Goal: Answer question/provide support

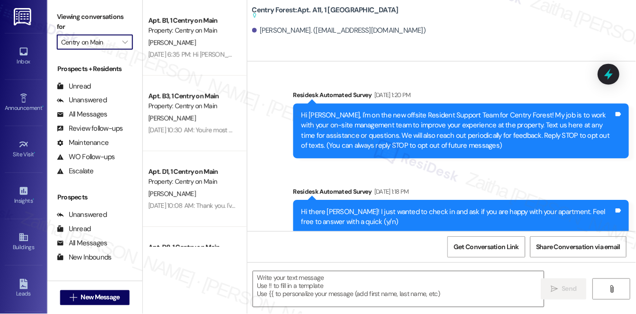
scroll to position [6862, 0]
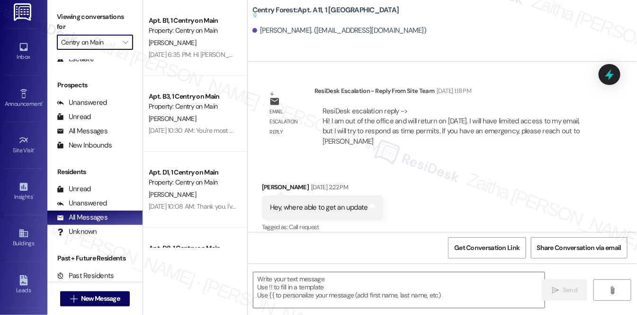
click at [116, 44] on input "Centry on Main" at bounding box center [89, 42] width 57 height 15
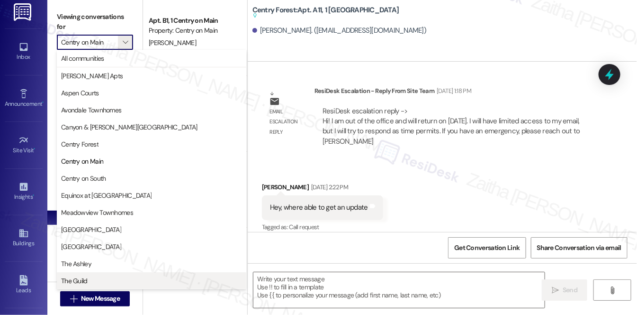
click at [80, 278] on span "The Guild" at bounding box center [74, 280] width 27 height 9
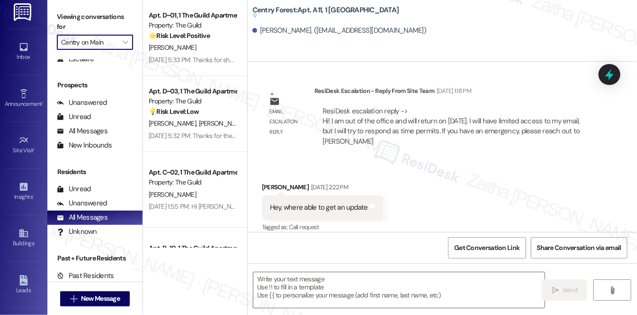
type input "The Guild"
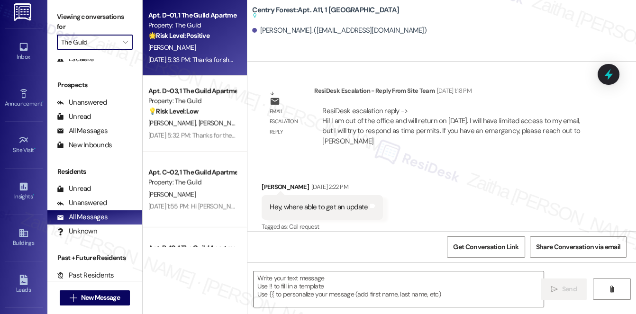
click at [209, 48] on div "[PERSON_NAME]" at bounding box center [192, 48] width 90 height 12
type textarea "Fetching suggested responses. Please feel free to read through the conversation…"
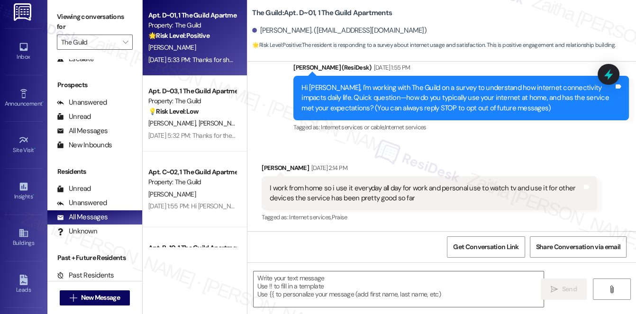
type textarea "Fetching suggested responses. Please feel free to read through the conversation…"
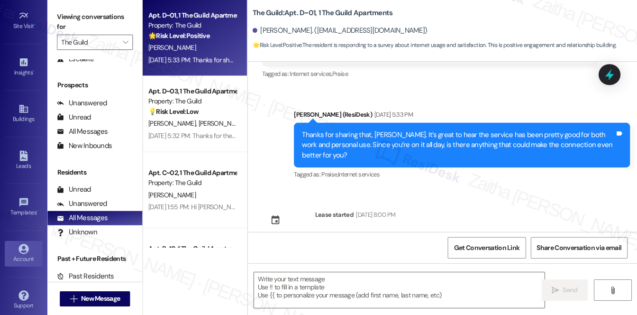
scroll to position [134, 0]
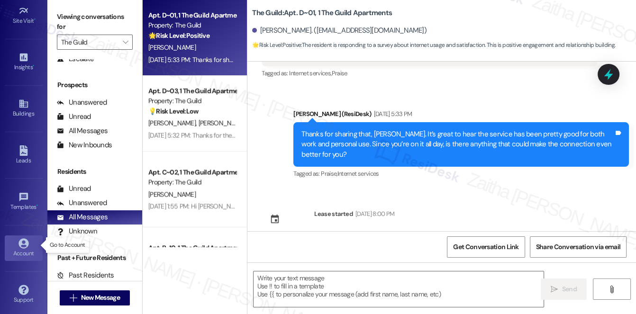
click at [23, 249] on div "Account" at bounding box center [23, 253] width 47 height 9
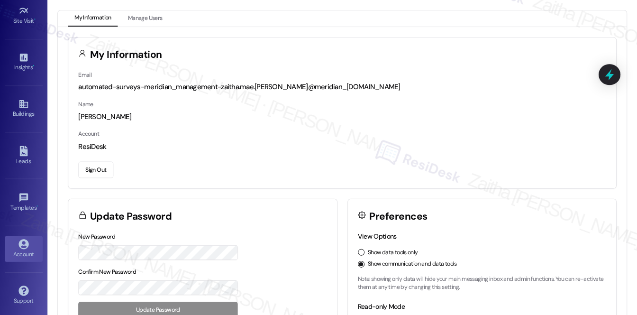
scroll to position [134, 0]
